Goal: Task Accomplishment & Management: Manage account settings

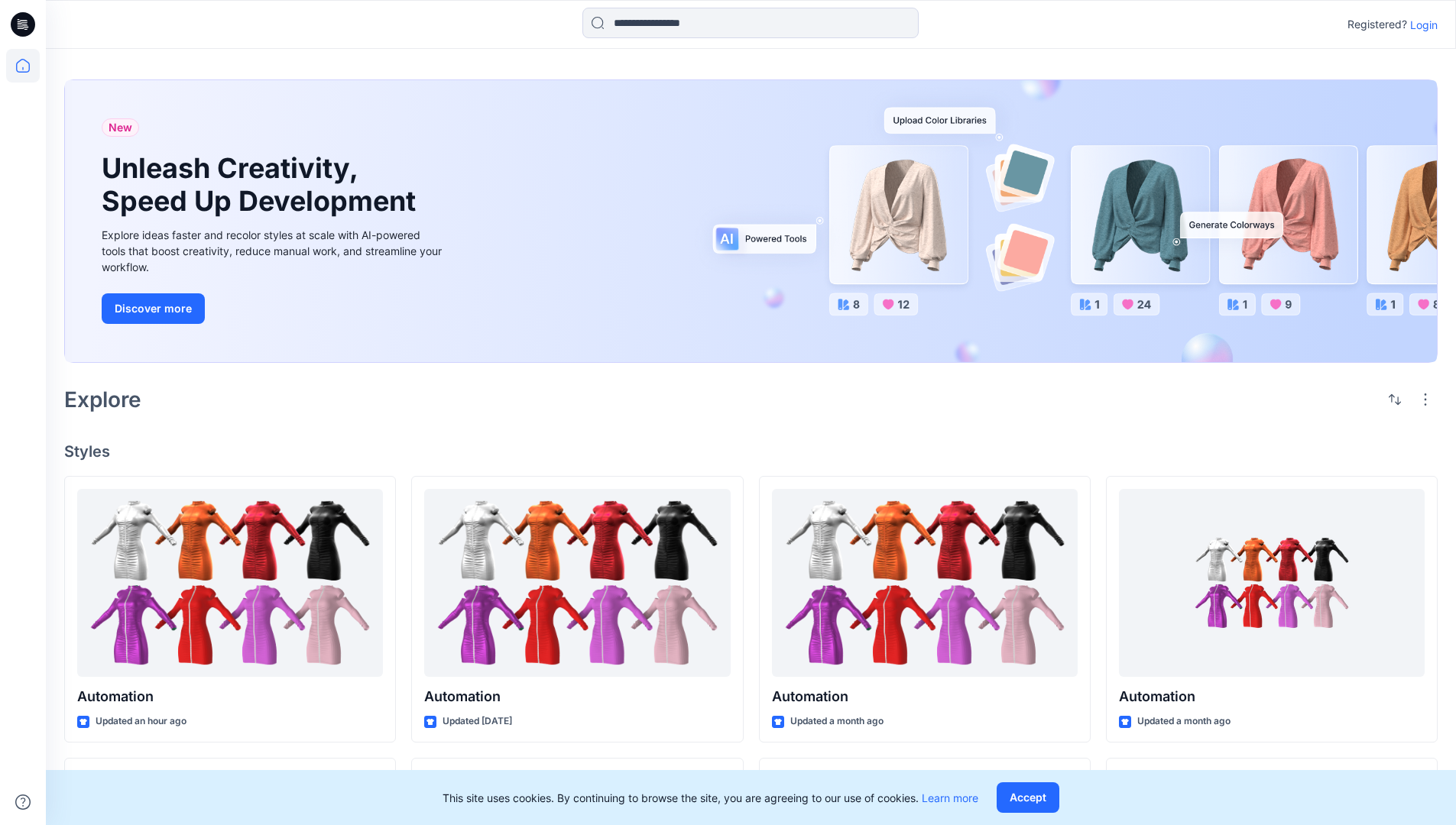
click at [1420, 24] on p "Login" at bounding box center [1424, 24] width 27 height 16
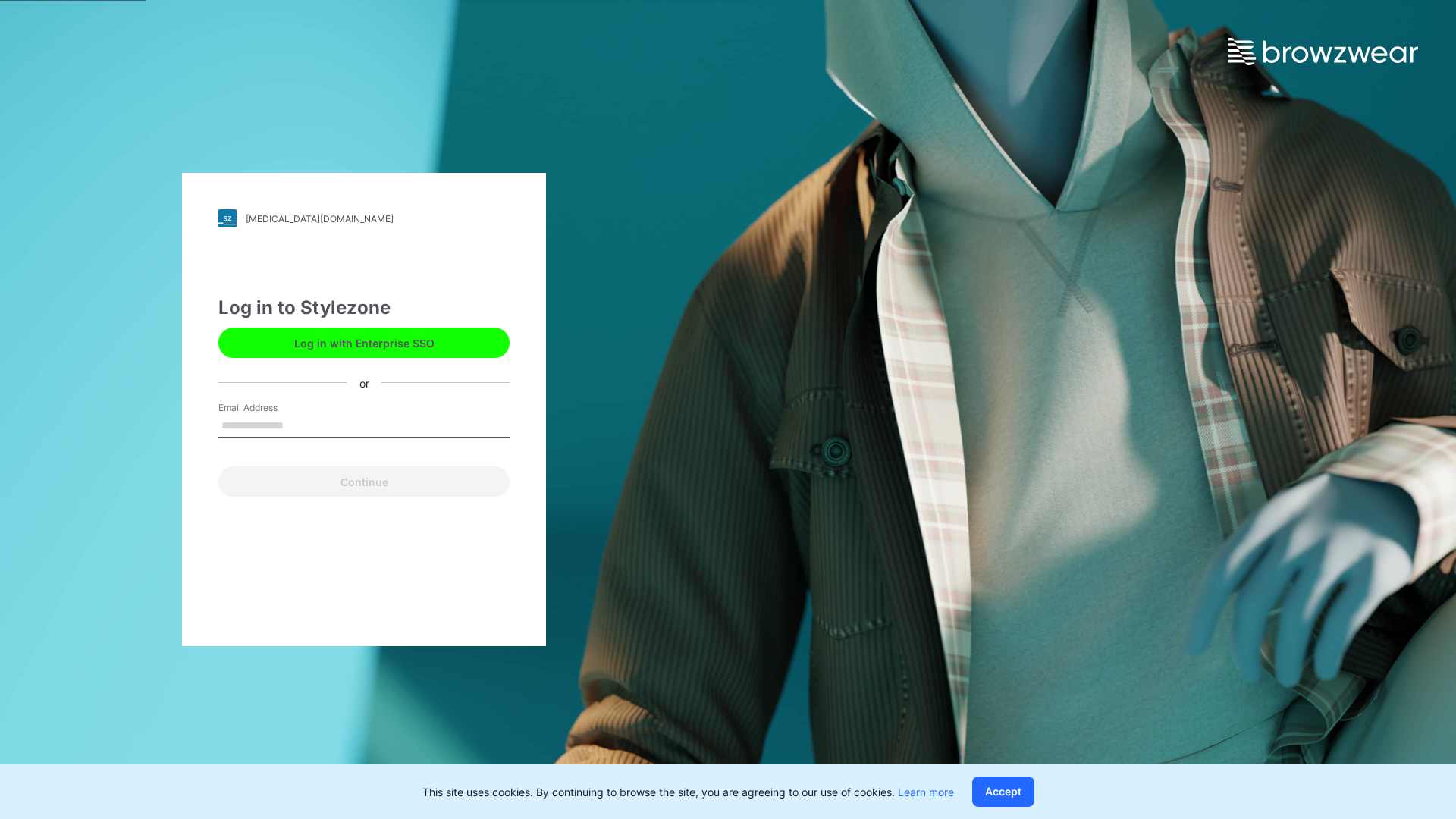
click at [300, 424] on input "Email Address" at bounding box center [364, 426] width 291 height 23
type input "**********"
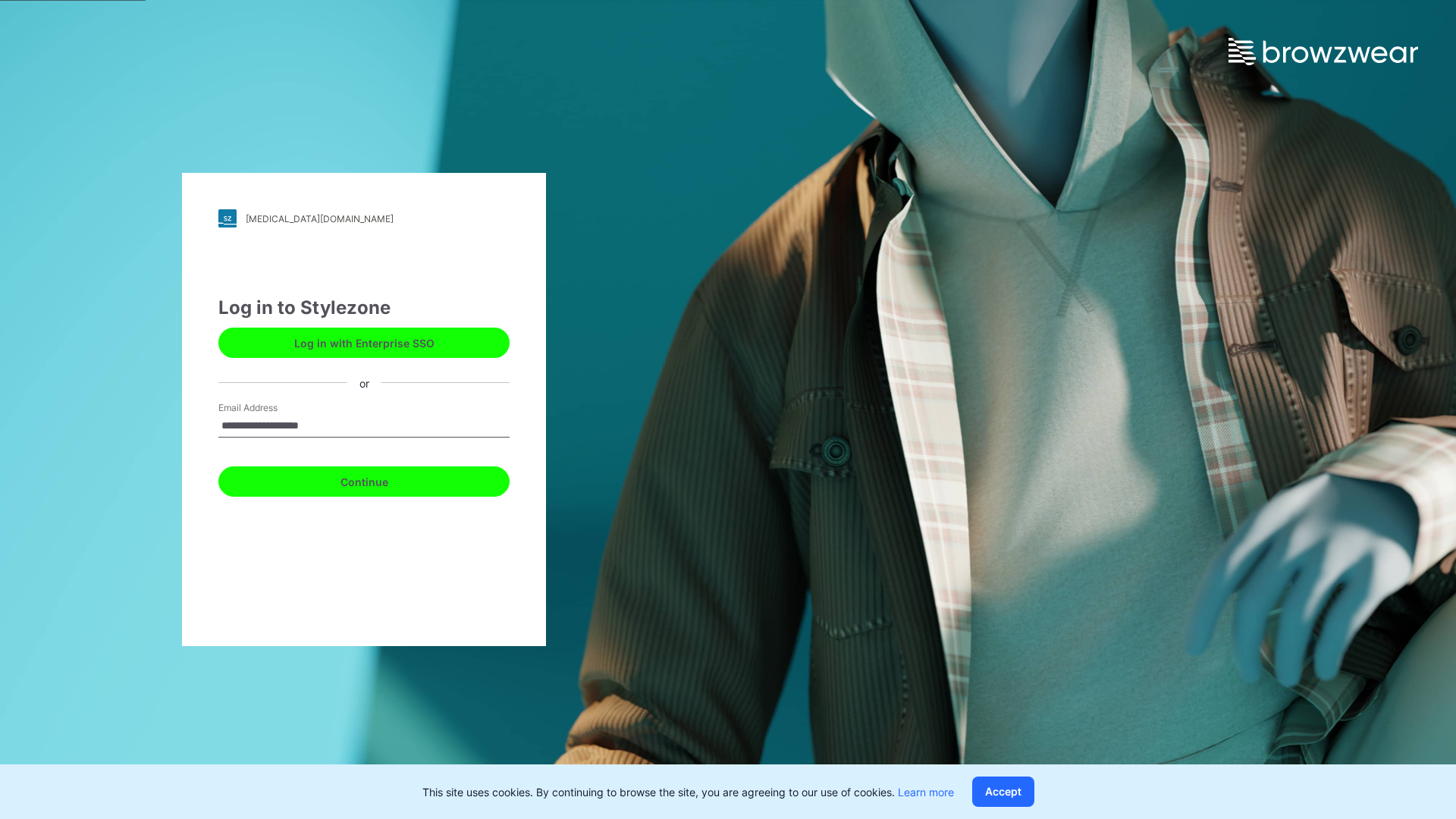
click at [381, 480] on button "Continue" at bounding box center [364, 481] width 291 height 30
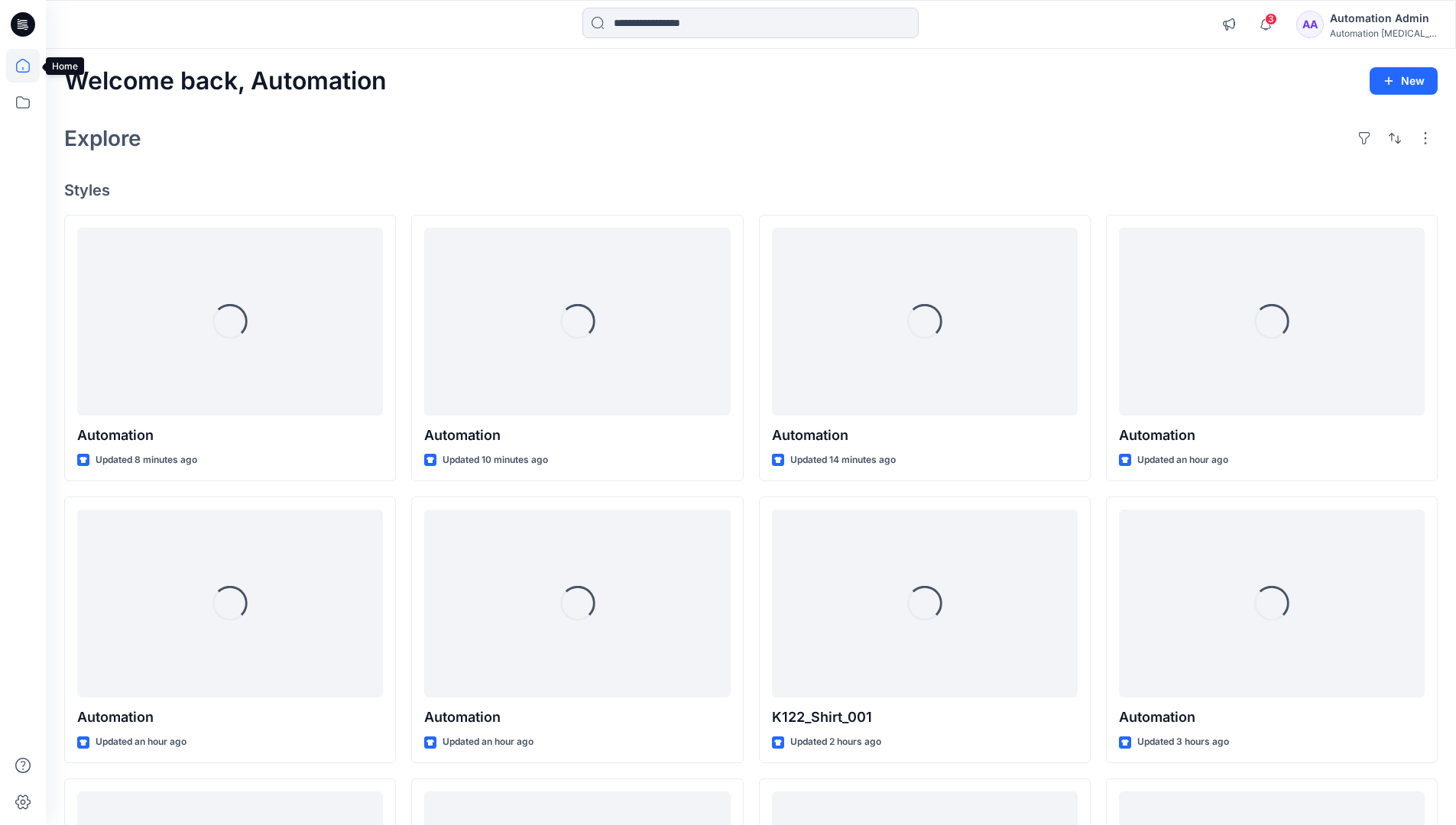
click at [29, 65] on icon at bounding box center [22, 65] width 14 height 14
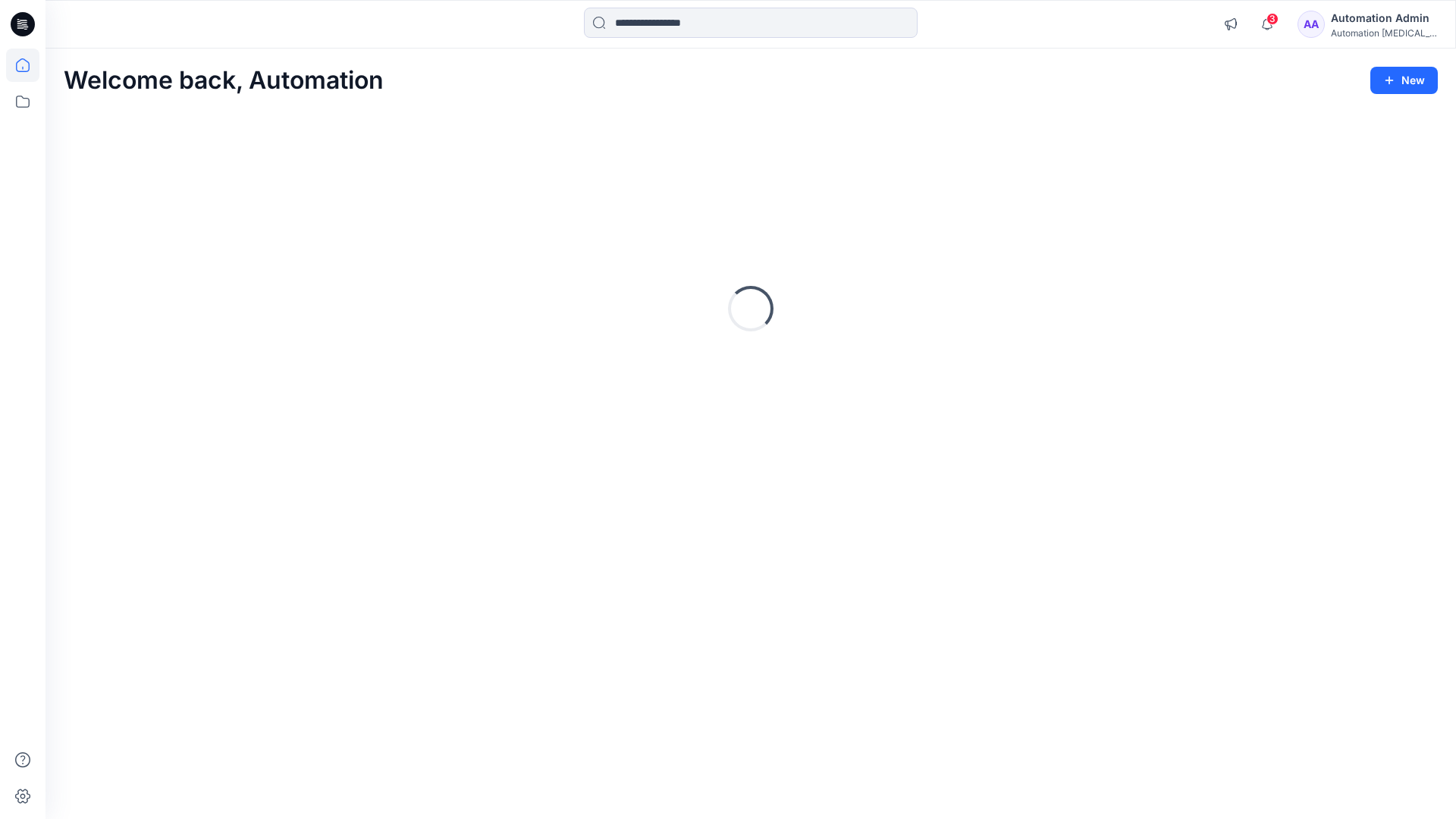
click at [1373, 36] on div "Automation testim..." at bounding box center [1384, 33] width 106 height 12
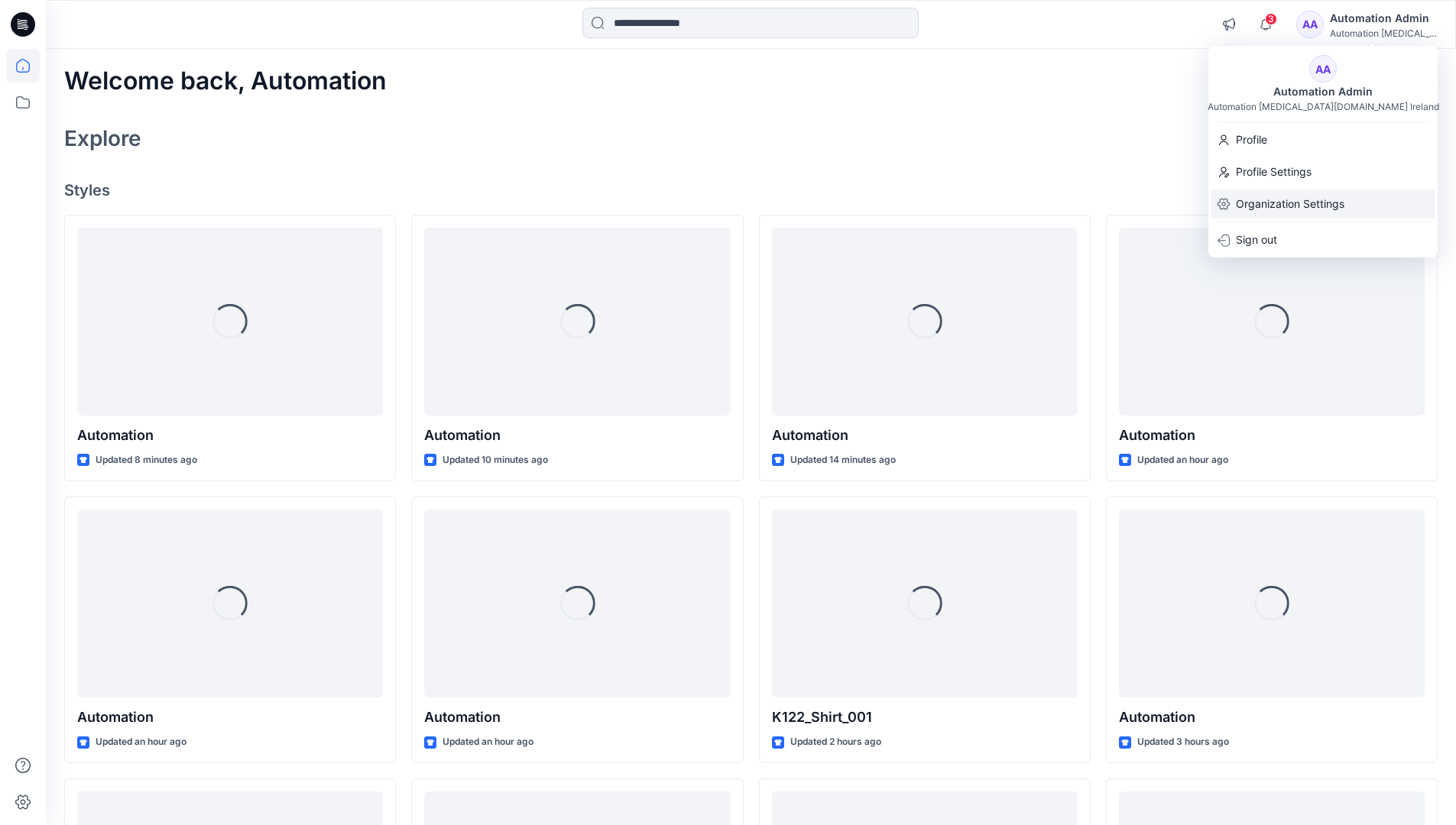
click at [1316, 207] on p "Organization Settings" at bounding box center [1289, 205] width 108 height 29
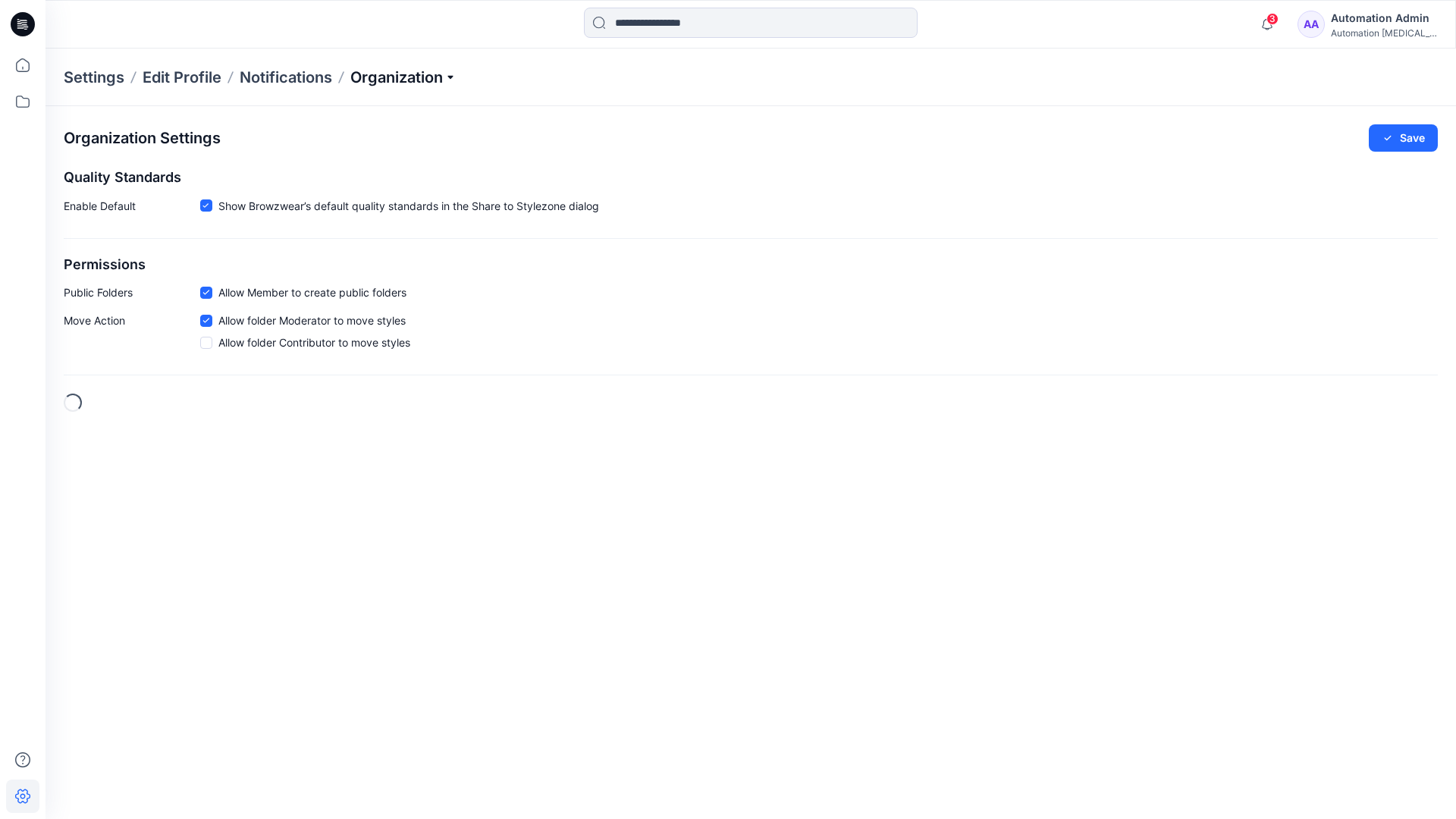
click at [444, 77] on p "Organization" at bounding box center [403, 77] width 106 height 21
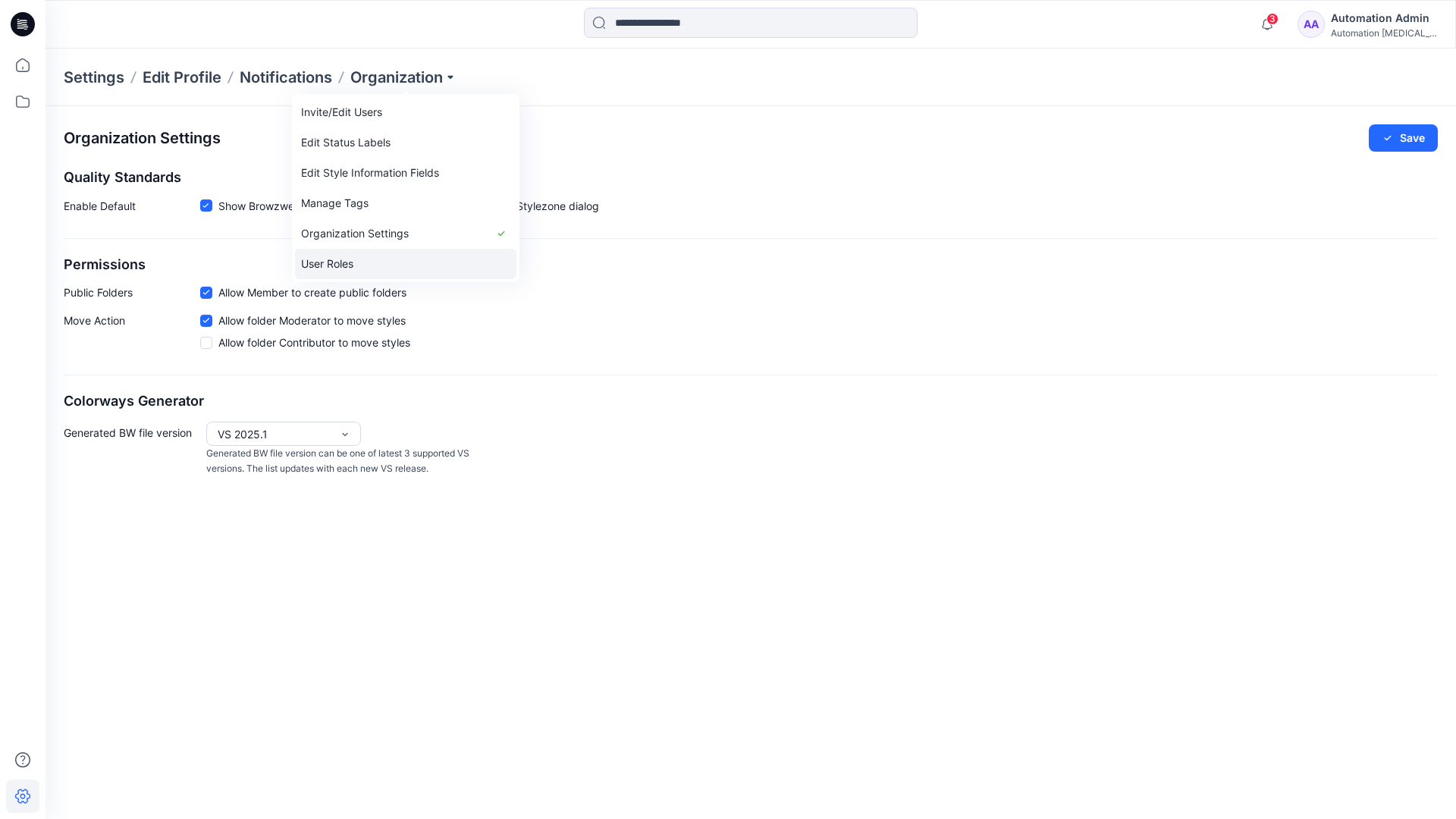
click at [412, 255] on link "User Roles" at bounding box center [405, 263] width 221 height 30
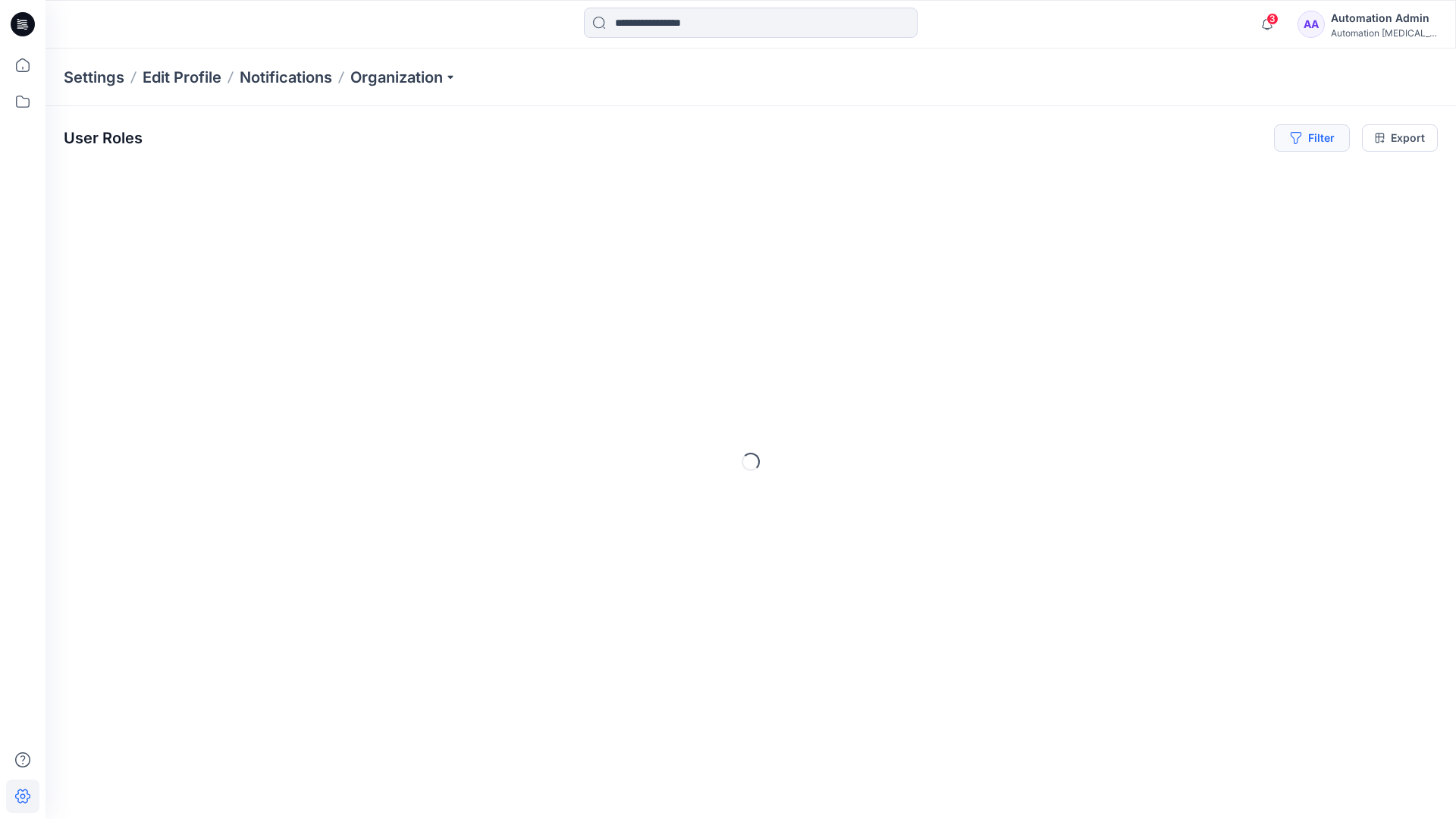
click at [1318, 135] on button "Filter" at bounding box center [1312, 138] width 75 height 27
click at [1118, 177] on div at bounding box center [1082, 179] width 157 height 19
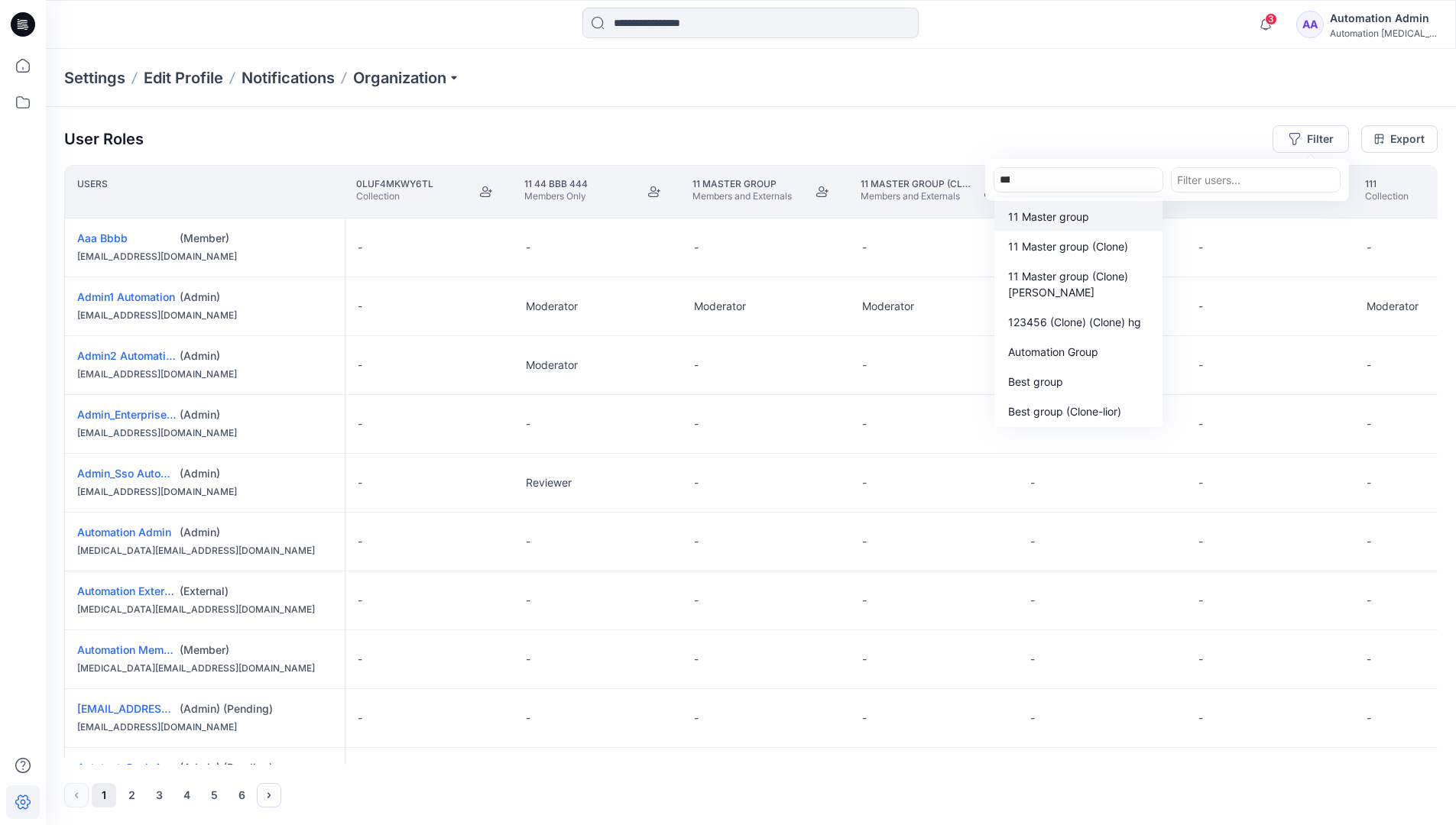
type input "*****"
click at [1085, 327] on p "Automation Group" at bounding box center [1054, 321] width 91 height 16
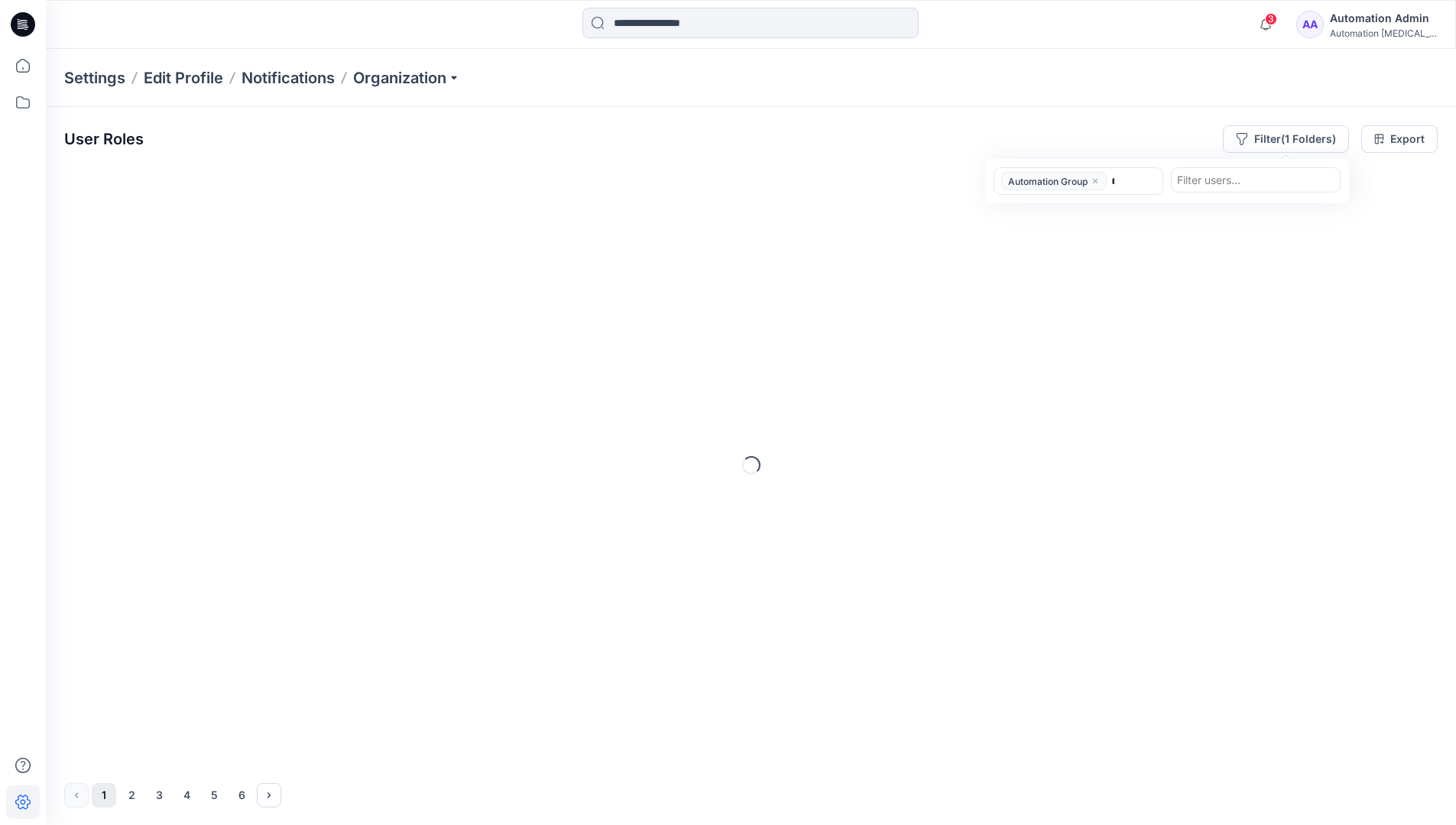
type input "******"
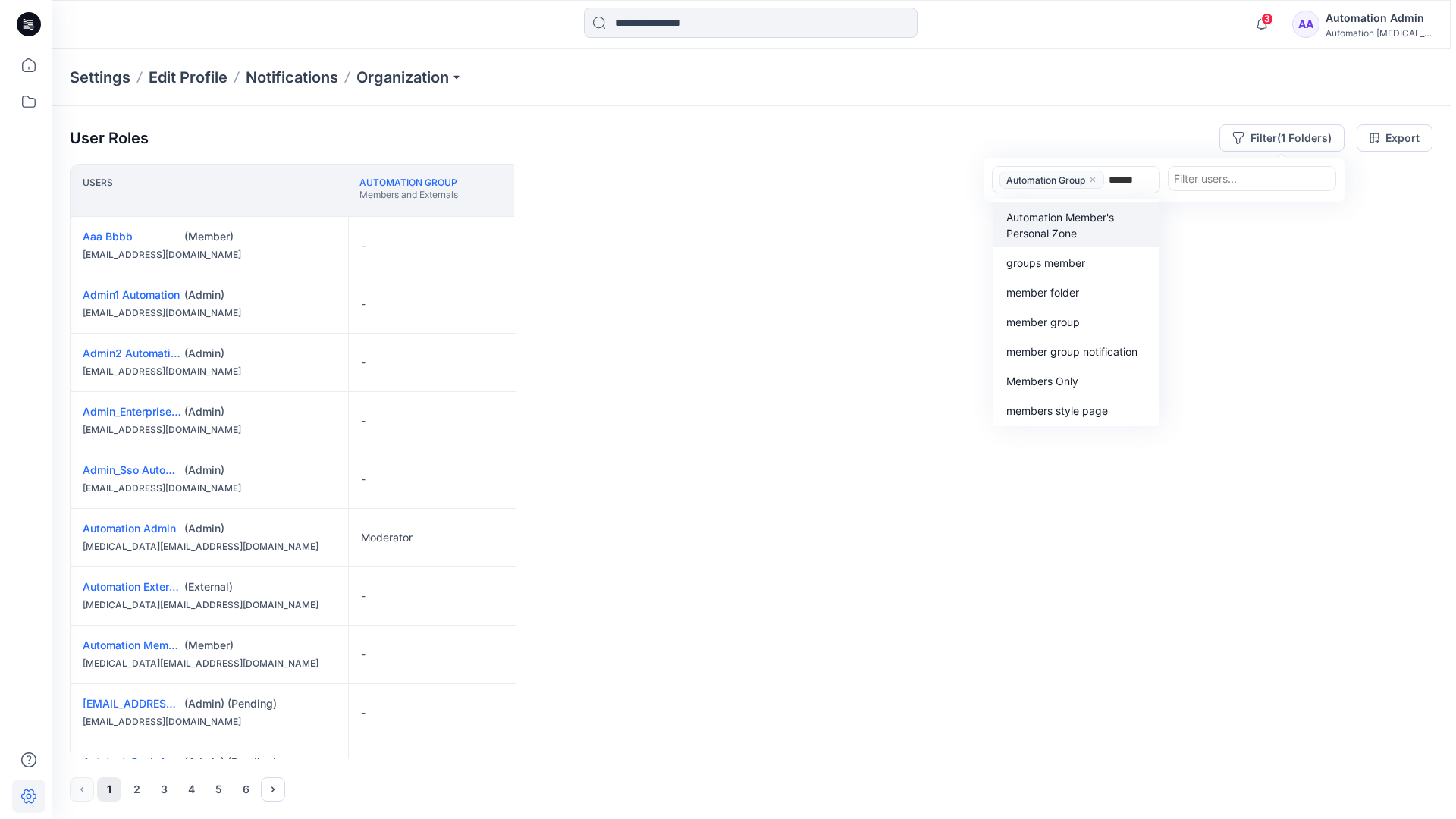
scroll to position [313, 0]
click at [1067, 376] on p "Members Only" at bounding box center [1036, 381] width 73 height 15
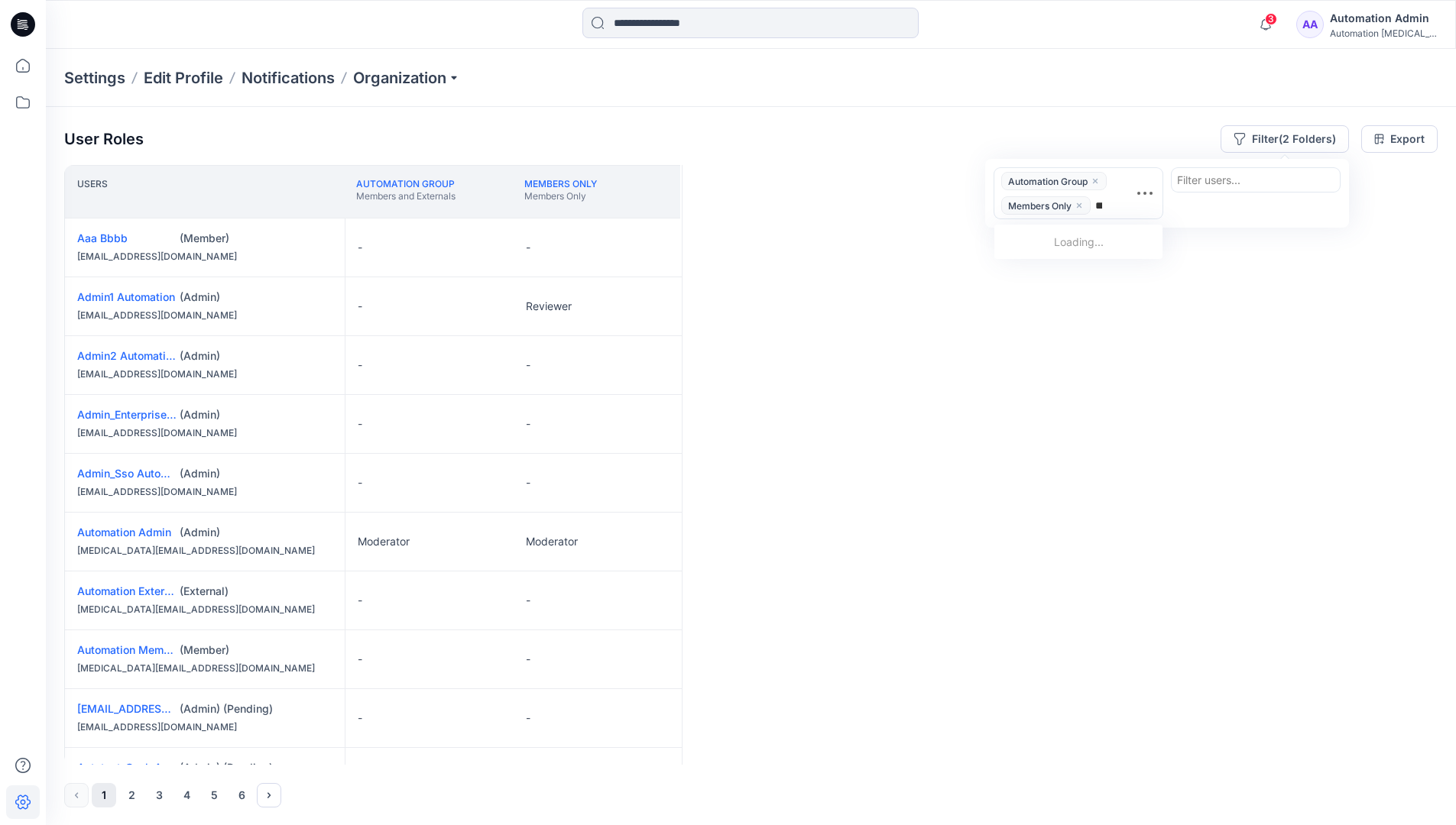
type input "*****"
click at [1082, 264] on div "Tests" at bounding box center [1079, 273] width 150 height 18
click at [1045, 258] on div "Users Automation Group Members and Externals Members Only Members Only Tests Pu…" at bounding box center [751, 465] width 1374 height 600
click at [1278, 133] on button "Filter (3 Folders)" at bounding box center [1285, 139] width 129 height 27
click at [1097, 178] on icon "close" at bounding box center [1094, 180] width 9 height 9
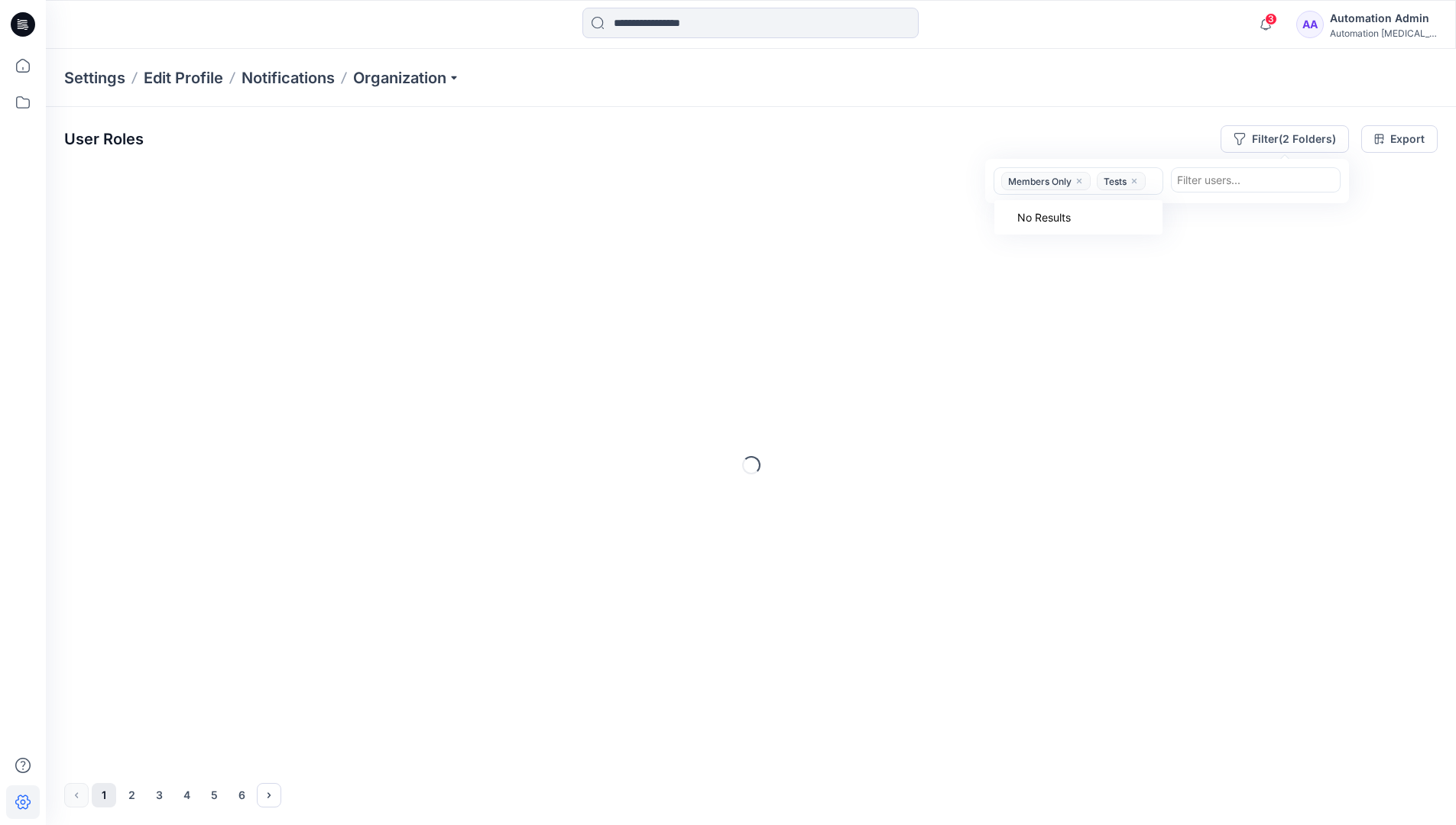
click at [1084, 182] on icon "close" at bounding box center [1079, 180] width 9 height 9
click at [1041, 182] on icon "close" at bounding box center [1039, 181] width 5 height 5
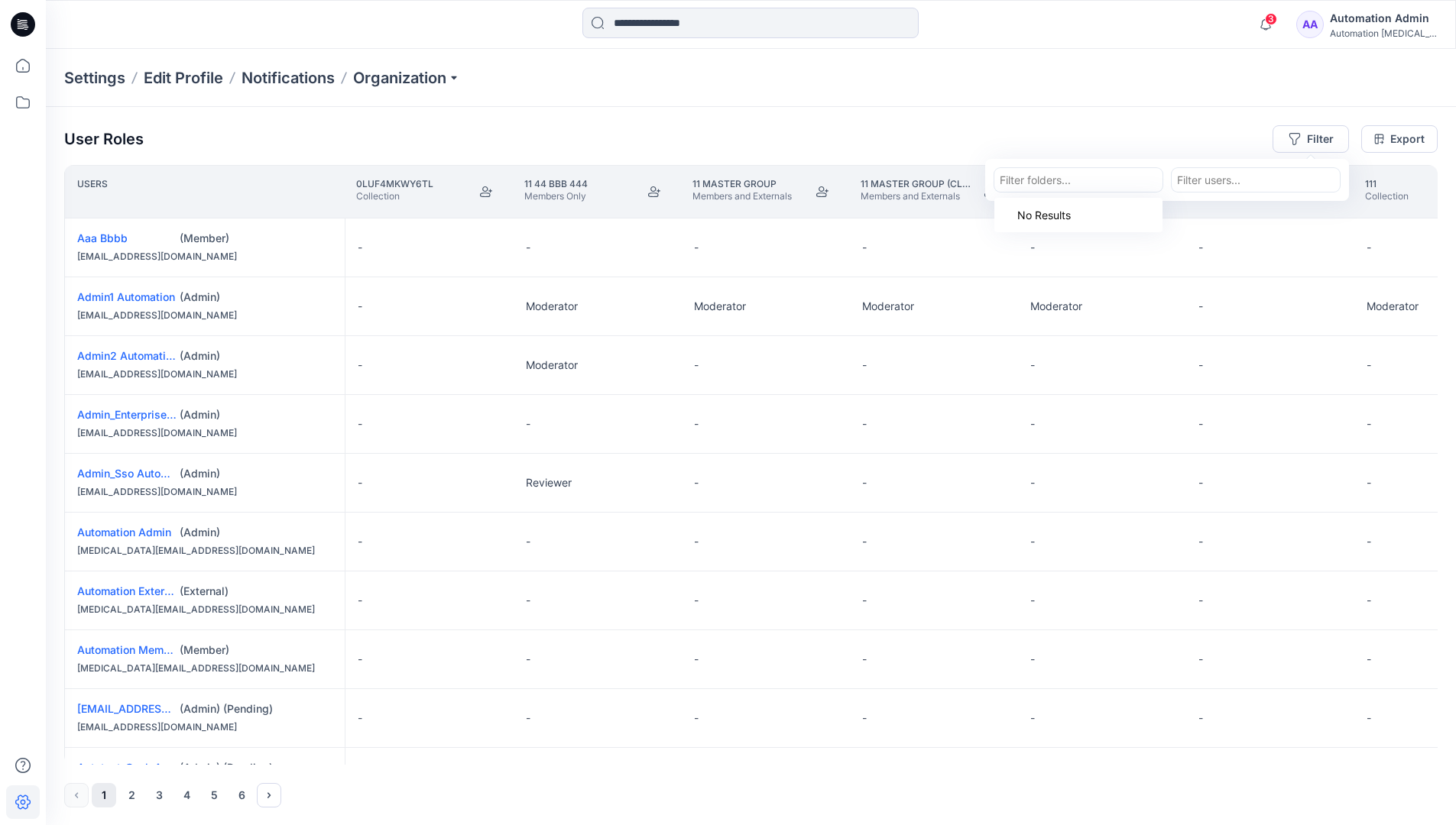
click at [1236, 87] on div "Settings Edit Profile Notifications Organization" at bounding box center [750, 78] width 1410 height 58
click at [1126, 129] on div "User Roles Filter Export" at bounding box center [751, 139] width 1374 height 27
click at [1363, 24] on div "Automation Admin" at bounding box center [1384, 18] width 107 height 19
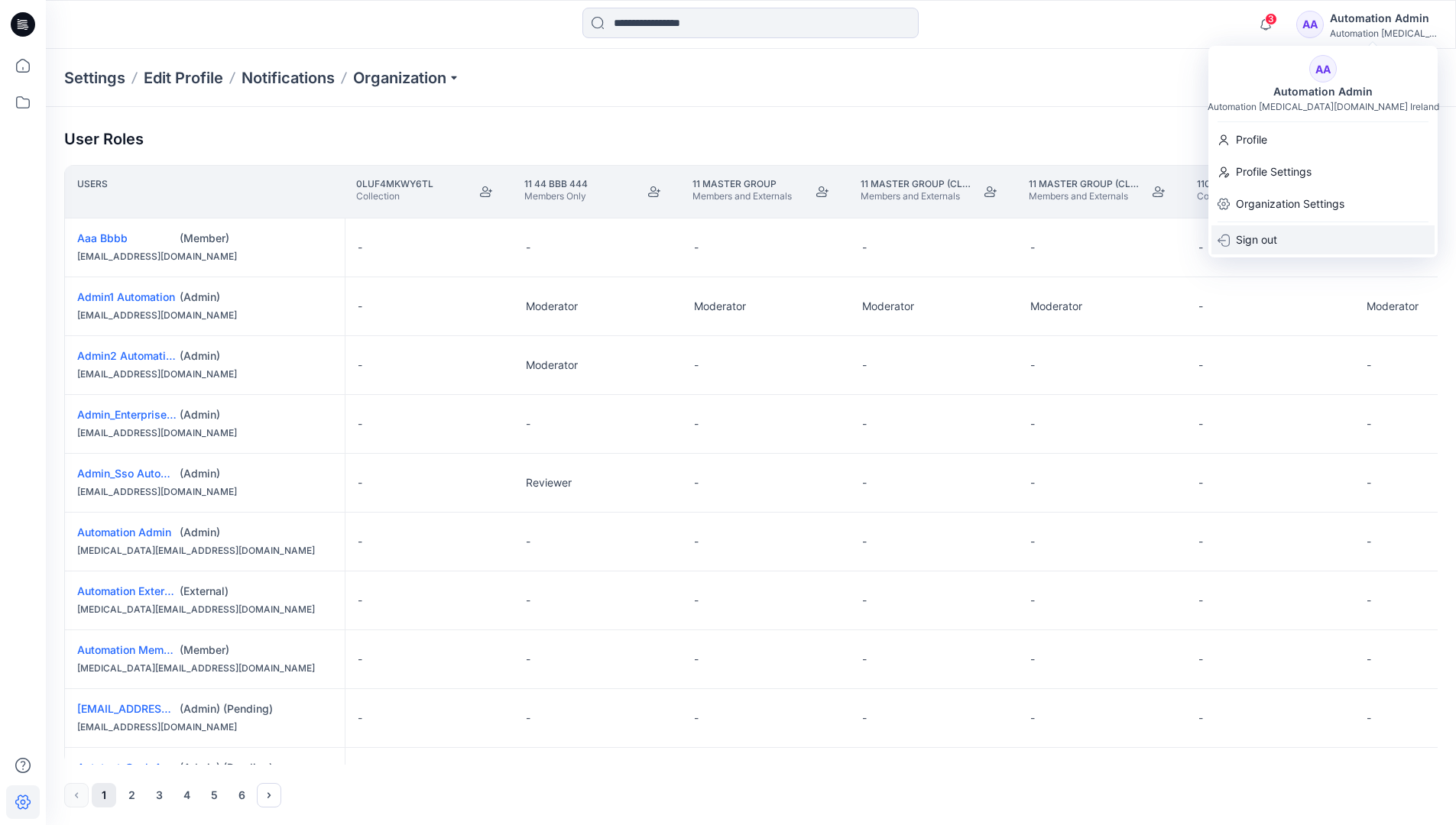
click at [1301, 243] on div "Sign out" at bounding box center [1322, 240] width 223 height 29
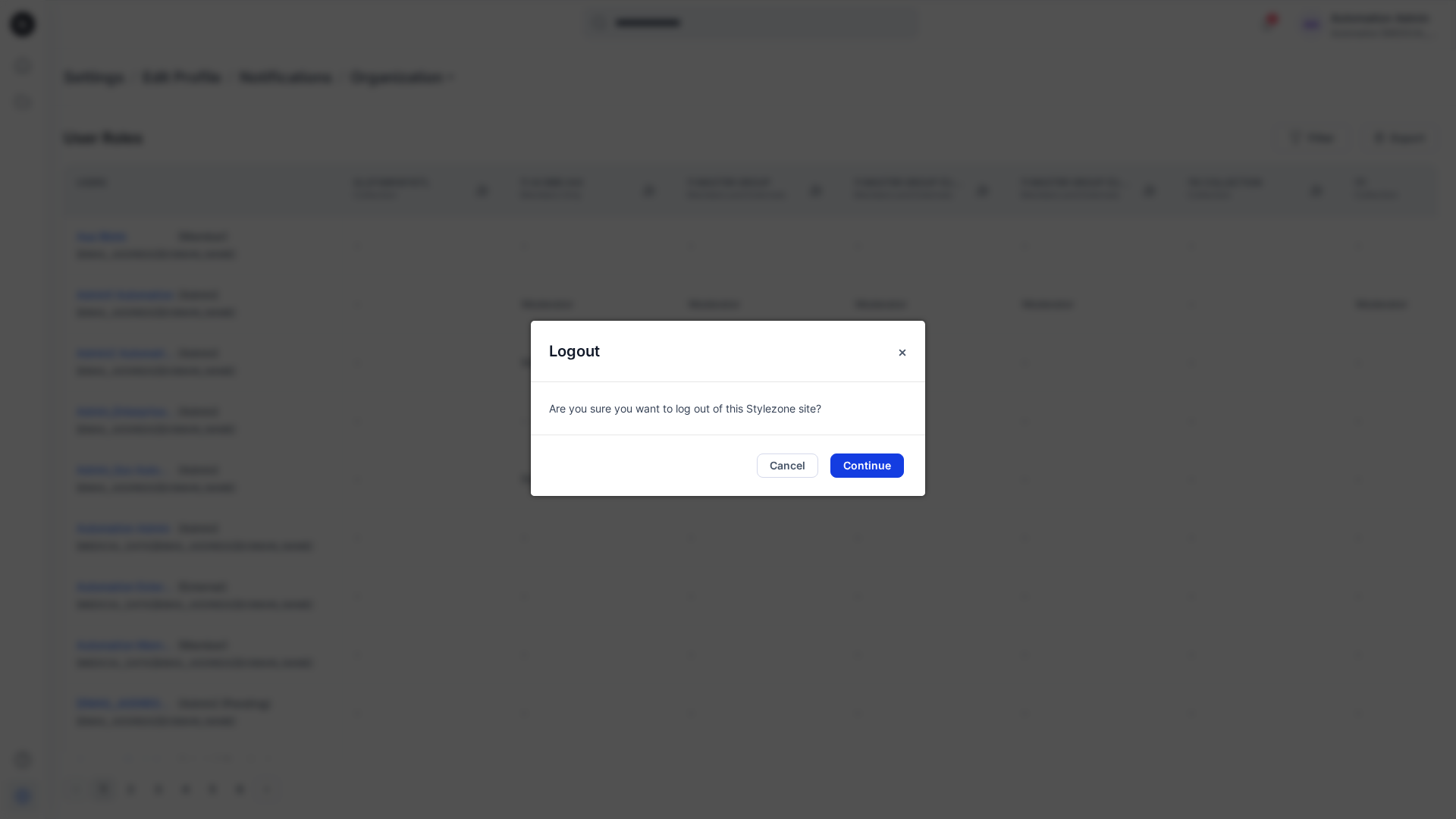
click at [884, 464] on button "Continue" at bounding box center [867, 465] width 73 height 24
